Goal: Task Accomplishment & Management: Manage account settings

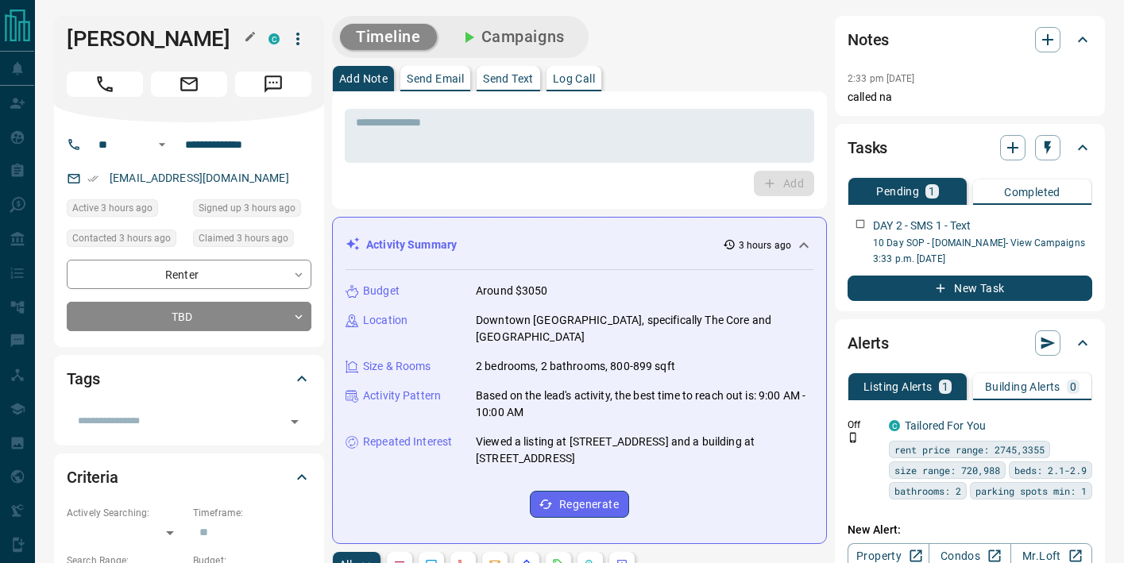
click at [122, 42] on h1 "[PERSON_NAME]" at bounding box center [156, 38] width 178 height 25
copy link "[EMAIL_ADDRESS][DOMAIN_NAME]"
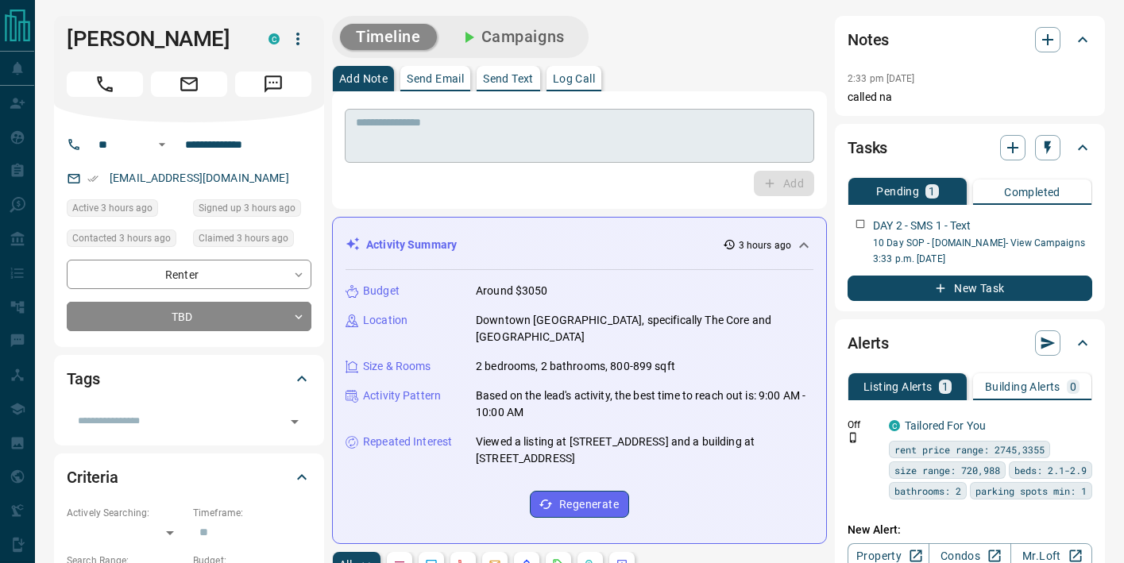
click at [404, 141] on textarea at bounding box center [579, 136] width 447 height 41
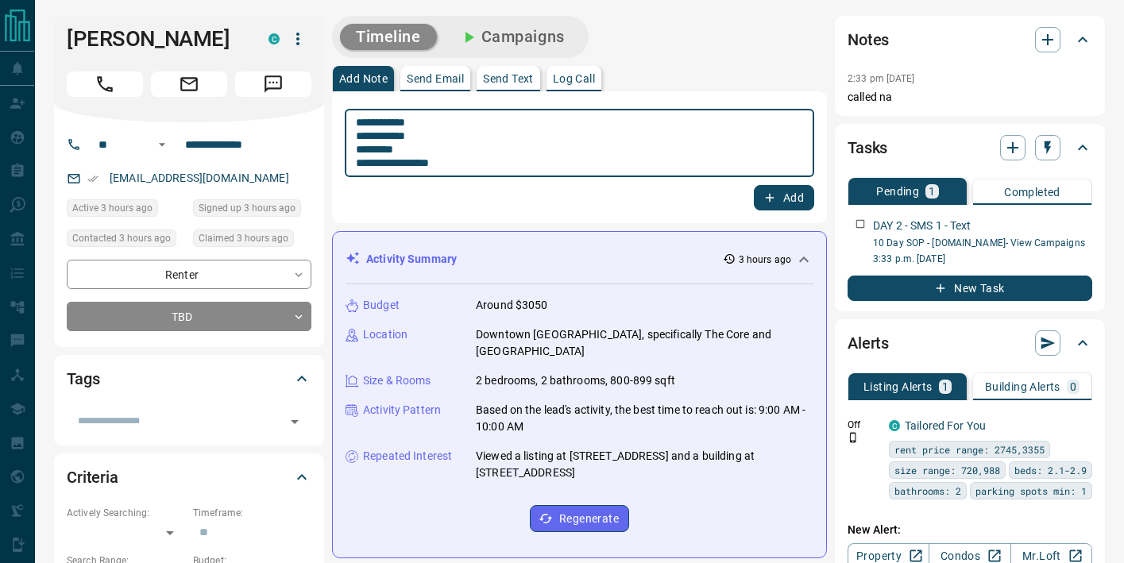
type textarea "**********"
click at [769, 187] on button "Add" at bounding box center [784, 197] width 60 height 25
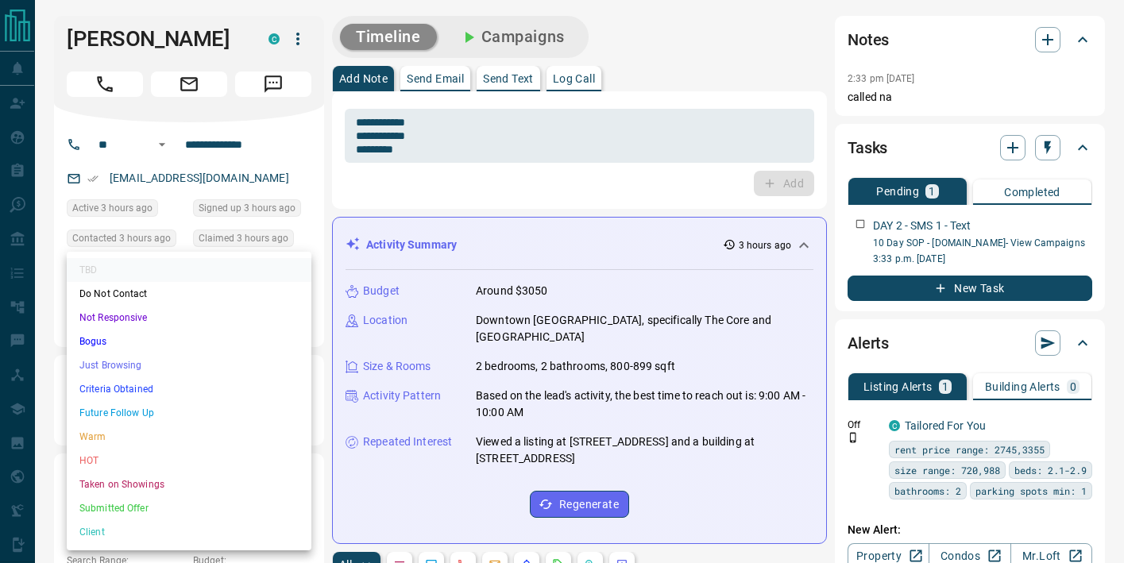
drag, startPoint x: 224, startPoint y: 311, endPoint x: 212, endPoint y: 360, distance: 50.7
click at [156, 361] on li "Just Browsing" at bounding box center [189, 365] width 245 height 24
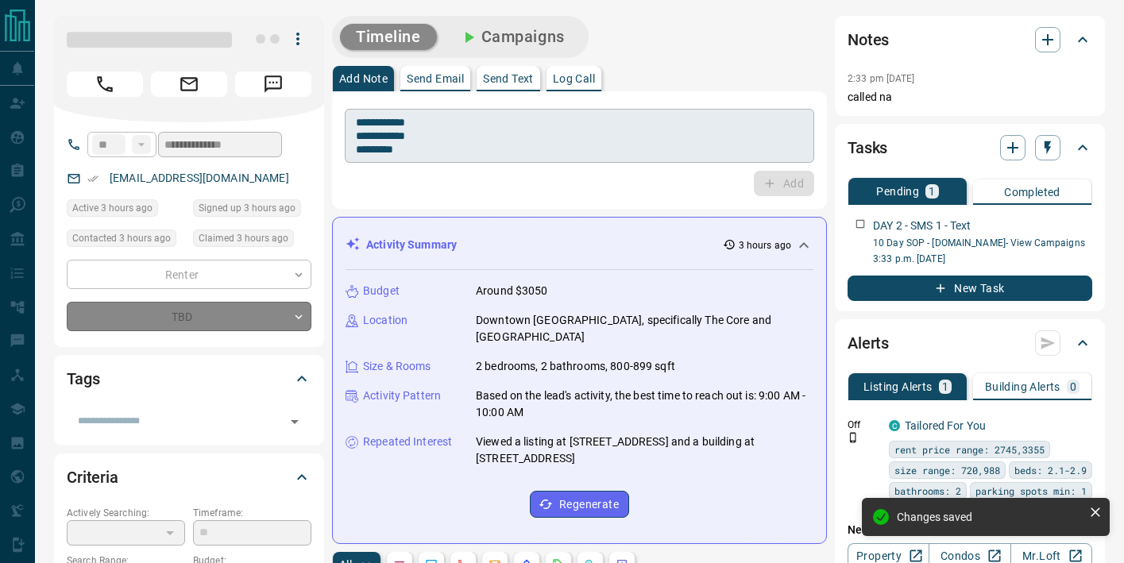
type input "*"
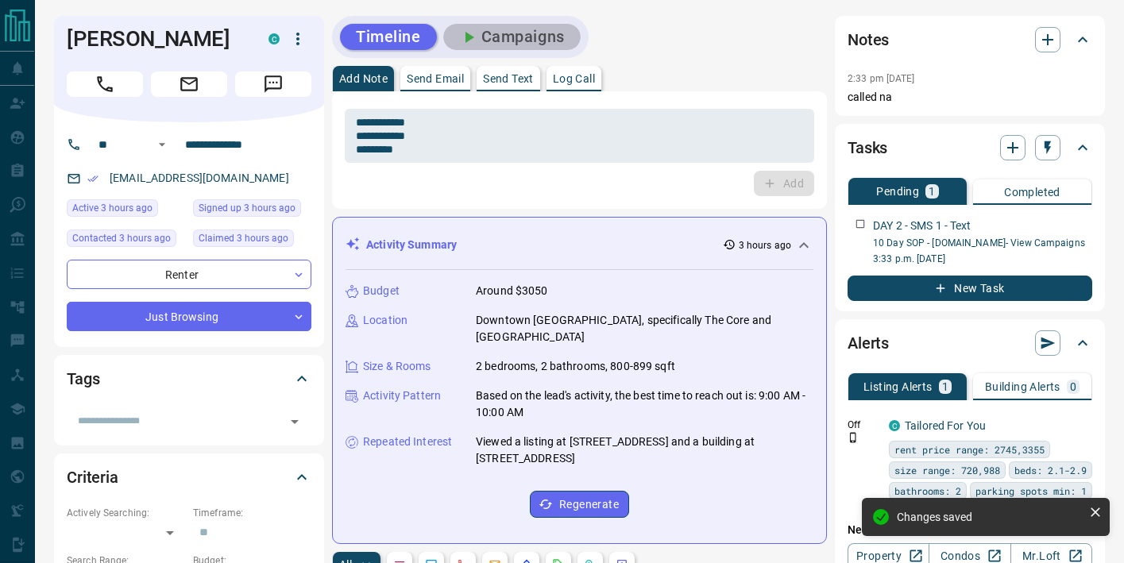
click at [558, 49] on button "Campaigns" at bounding box center [511, 37] width 137 height 26
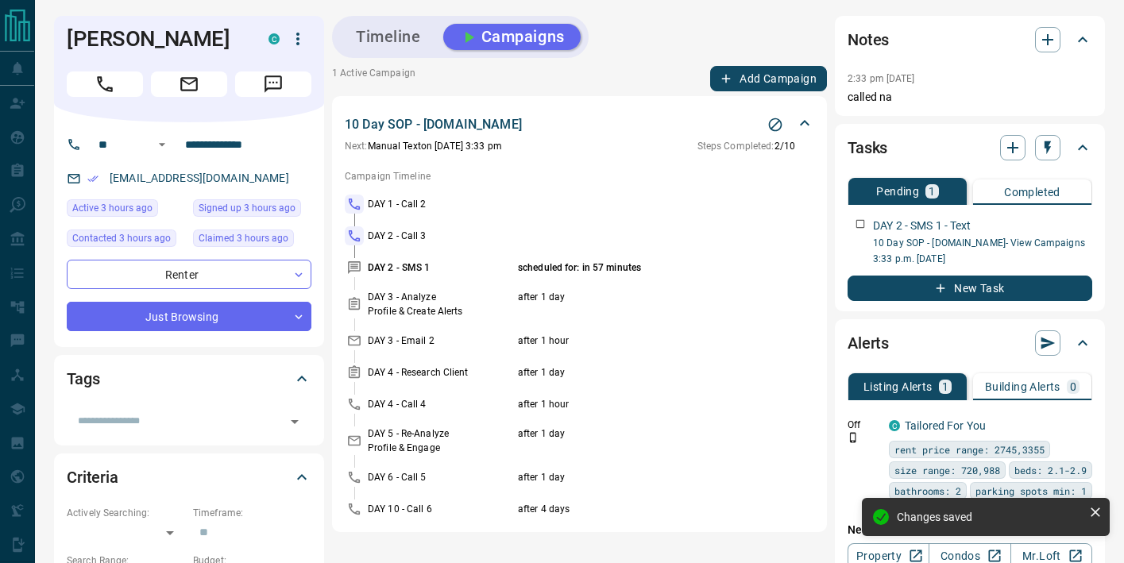
click at [772, 131] on icon "Stop Campaign" at bounding box center [775, 125] width 16 height 16
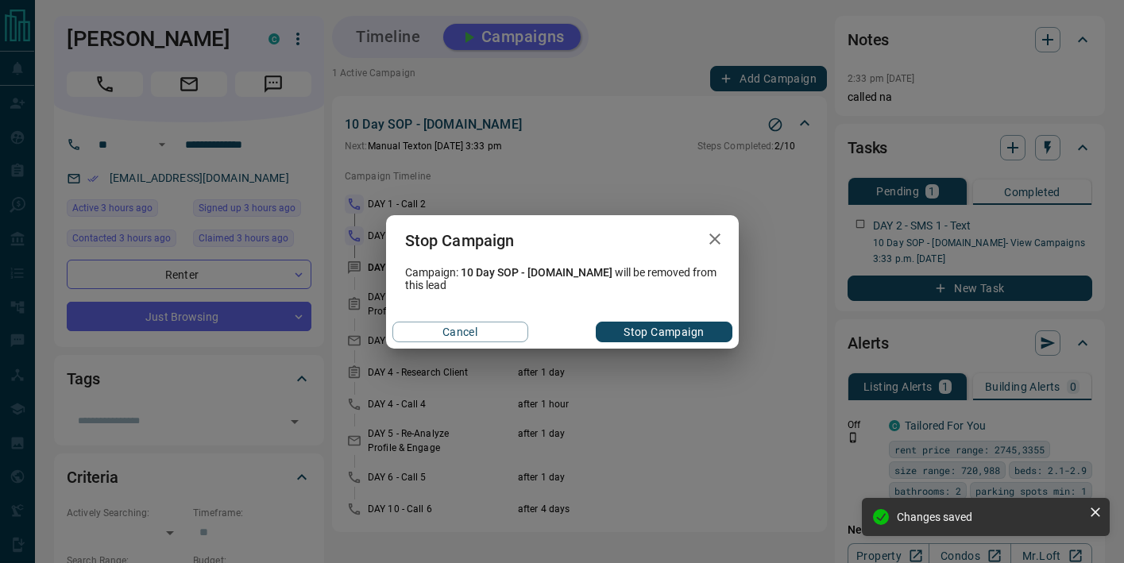
drag, startPoint x: 641, startPoint y: 335, endPoint x: 431, endPoint y: 224, distance: 237.3
click at [638, 332] on button "Stop Campaign" at bounding box center [664, 332] width 136 height 21
